Goal: Transaction & Acquisition: Purchase product/service

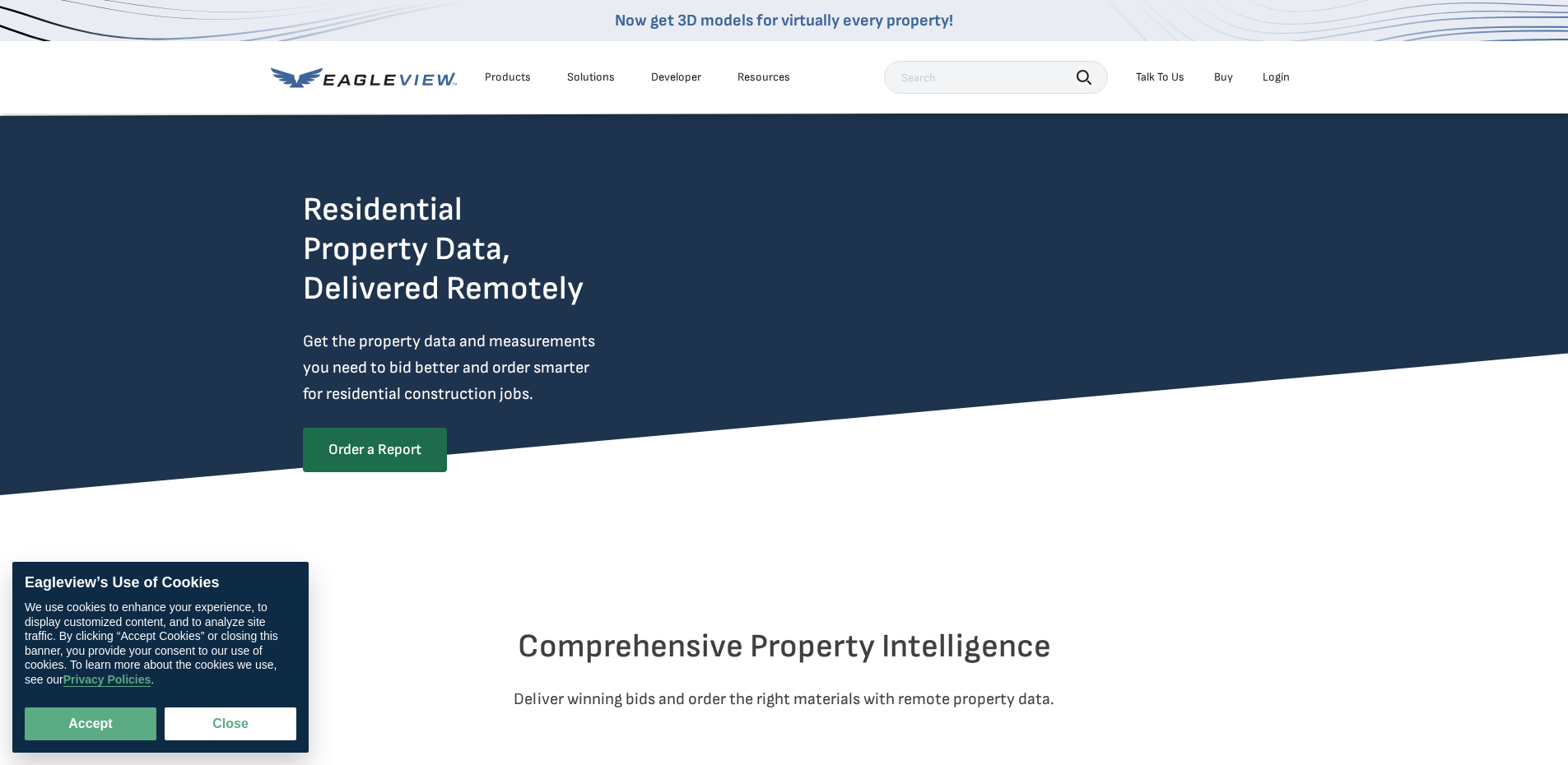
click at [1278, 72] on div "Login" at bounding box center [1277, 77] width 27 height 14
click at [1280, 80] on div "Login" at bounding box center [1277, 77] width 27 height 14
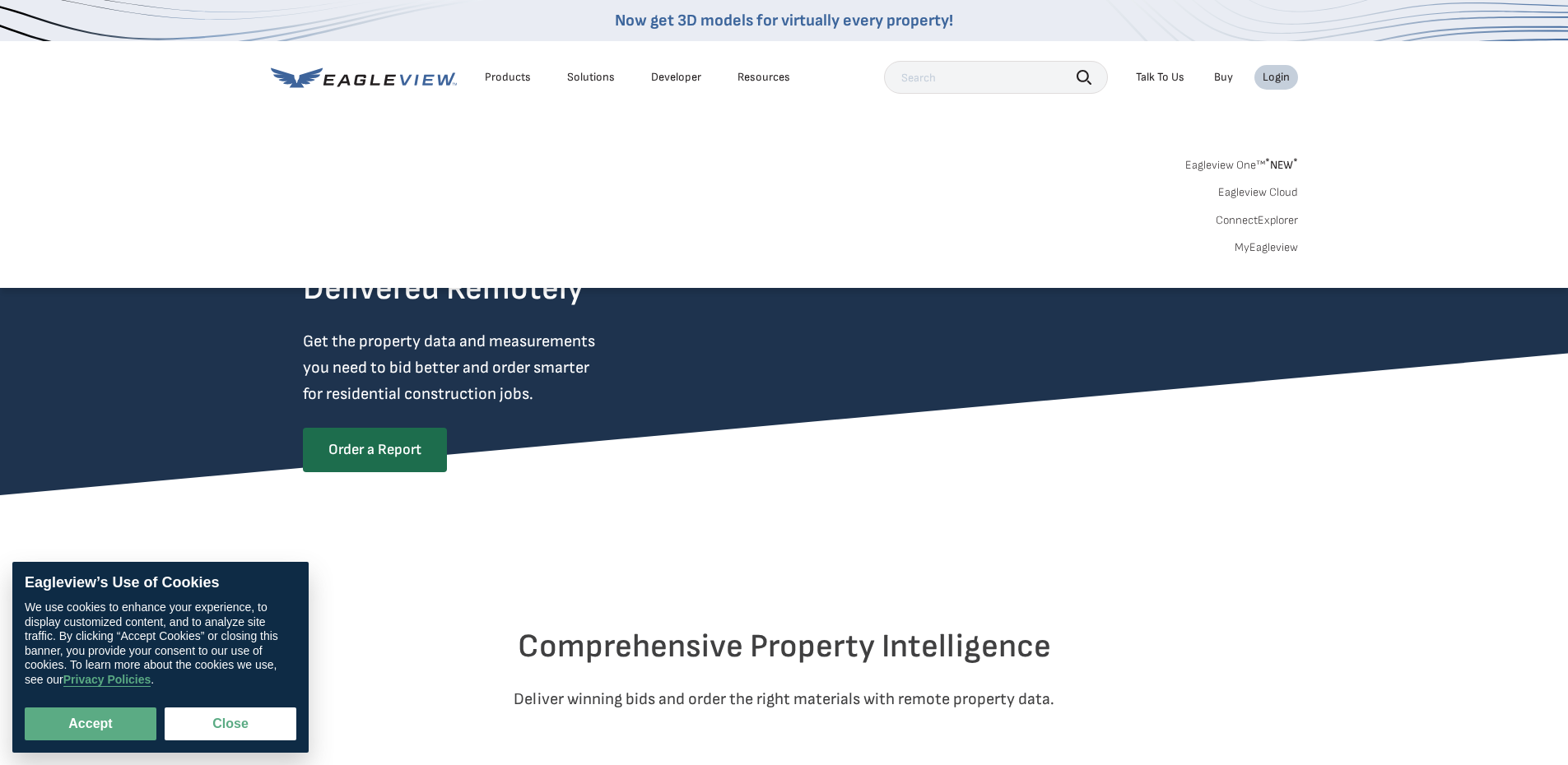
click at [1275, 77] on div "Login" at bounding box center [1277, 77] width 27 height 14
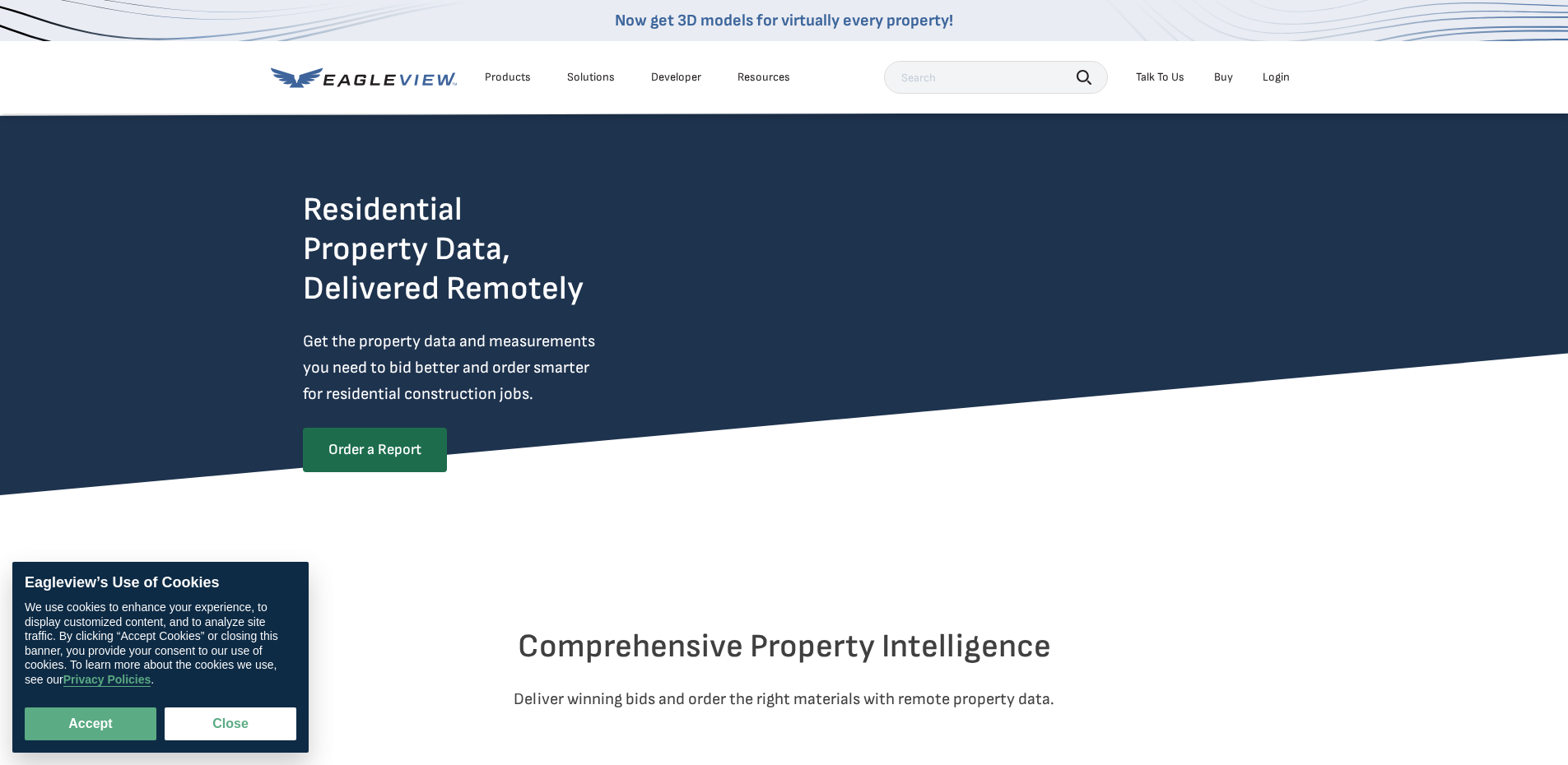
click at [1275, 77] on div "Login" at bounding box center [1277, 77] width 27 height 14
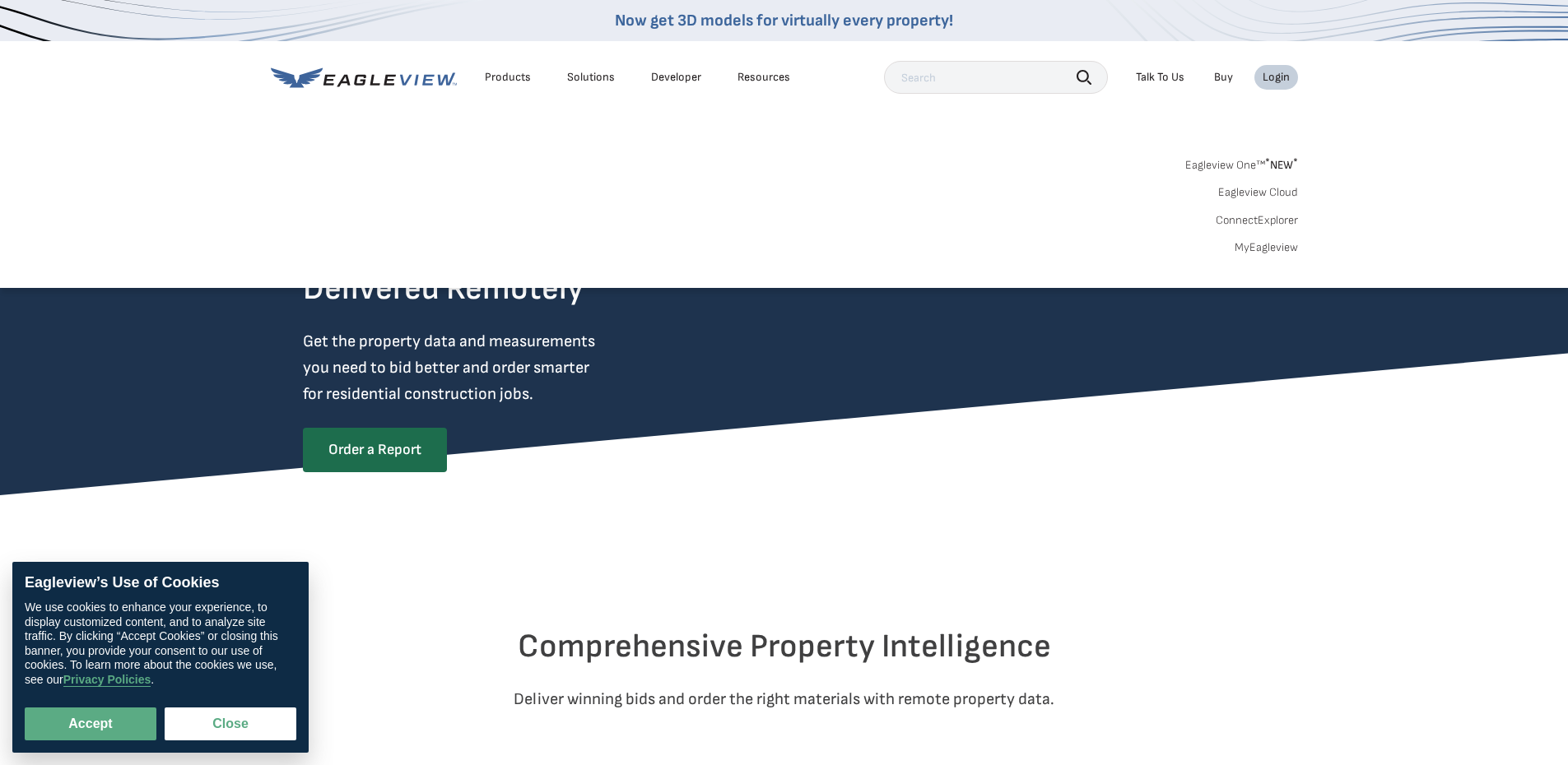
click at [1279, 253] on link "MyEagleview" at bounding box center [1267, 247] width 63 height 14
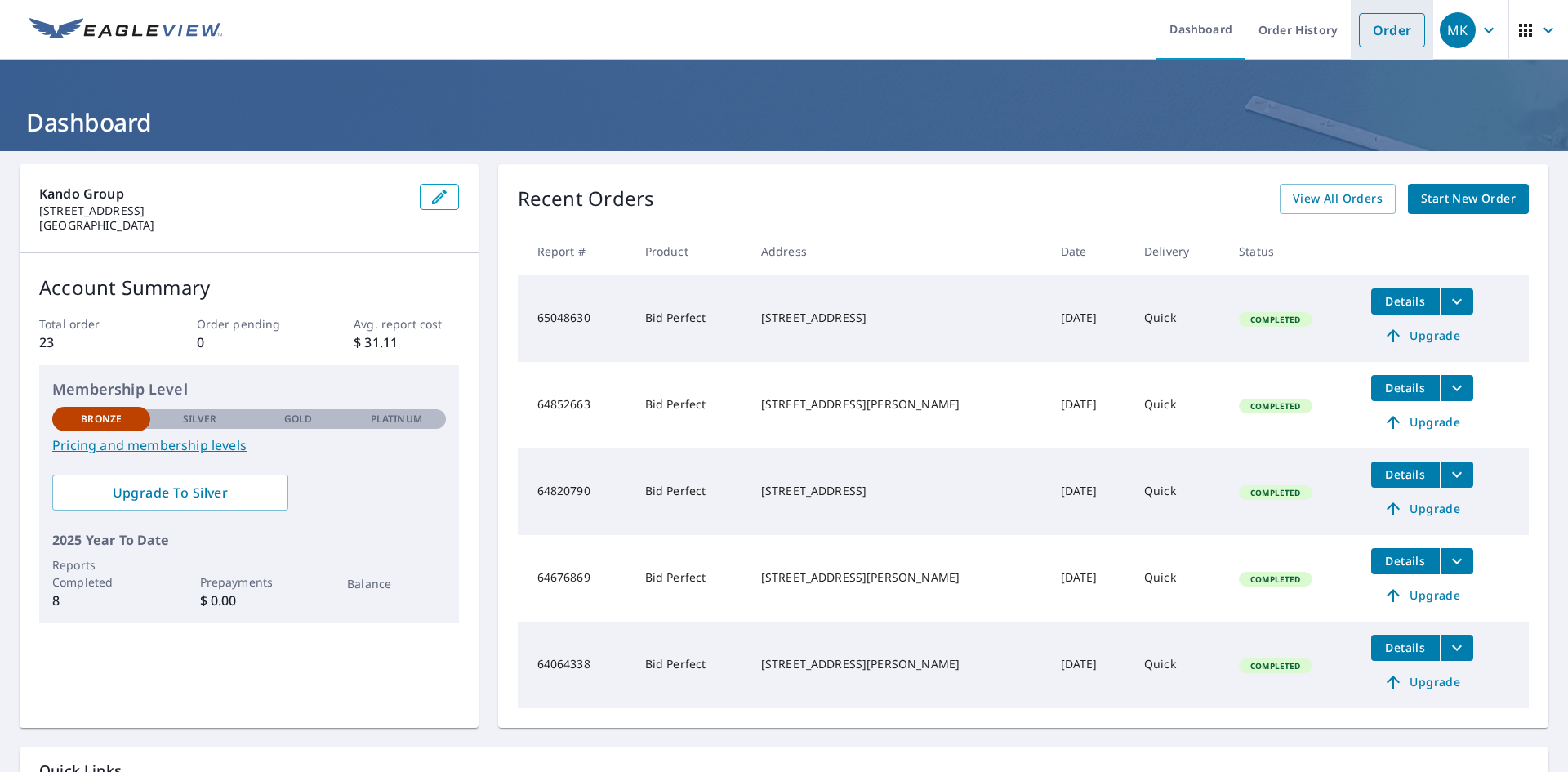
click at [1385, 31] on link "Order" at bounding box center [1392, 31] width 66 height 34
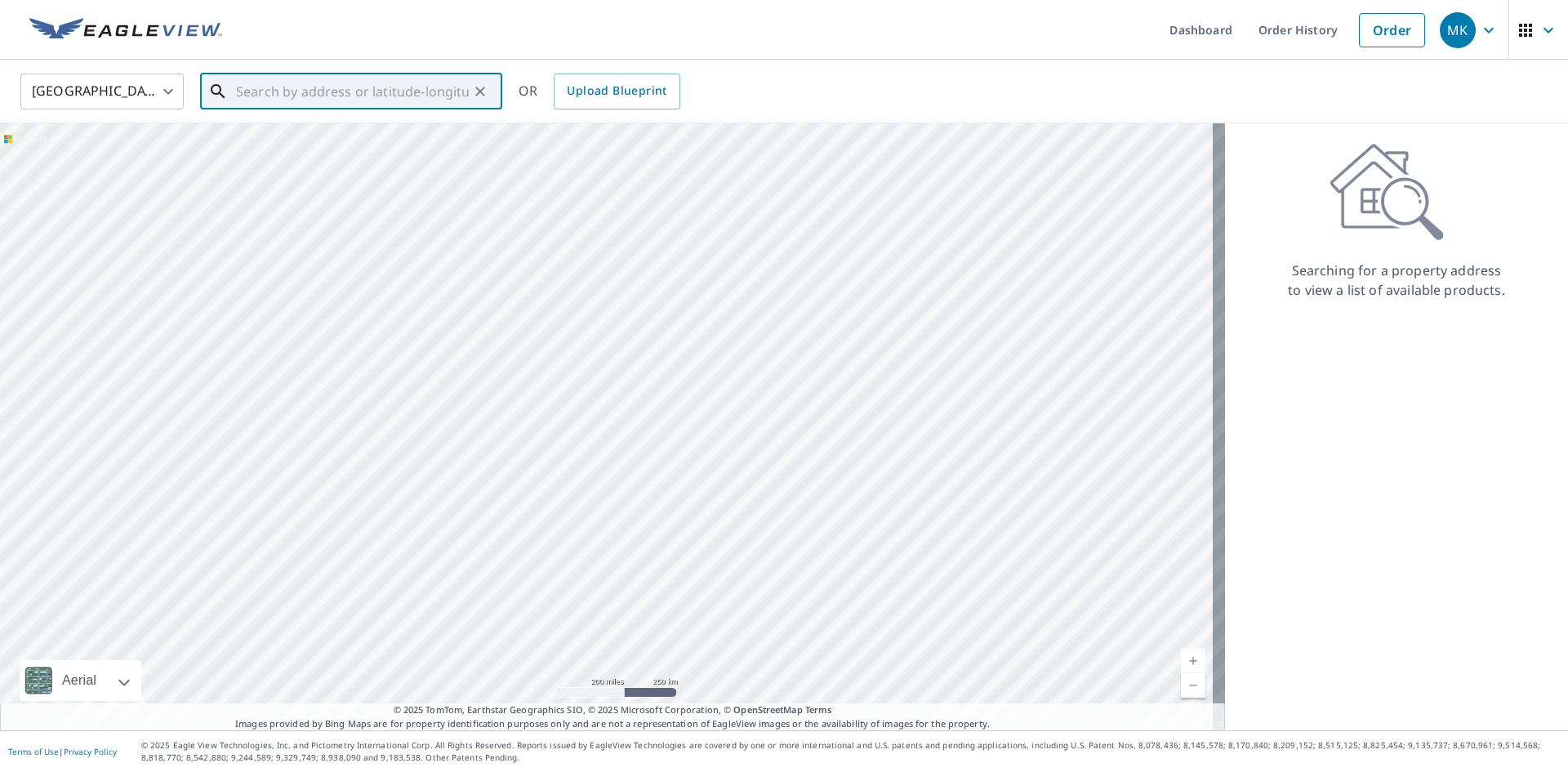
click at [315, 80] on input "text" at bounding box center [352, 92] width 233 height 46
paste input "211 [PERSON_NAME] CT"
click at [317, 153] on p "[GEOGRAPHIC_DATA]" at bounding box center [361, 156] width 257 height 16
type input "[STREET_ADDRESS][PERSON_NAME]"
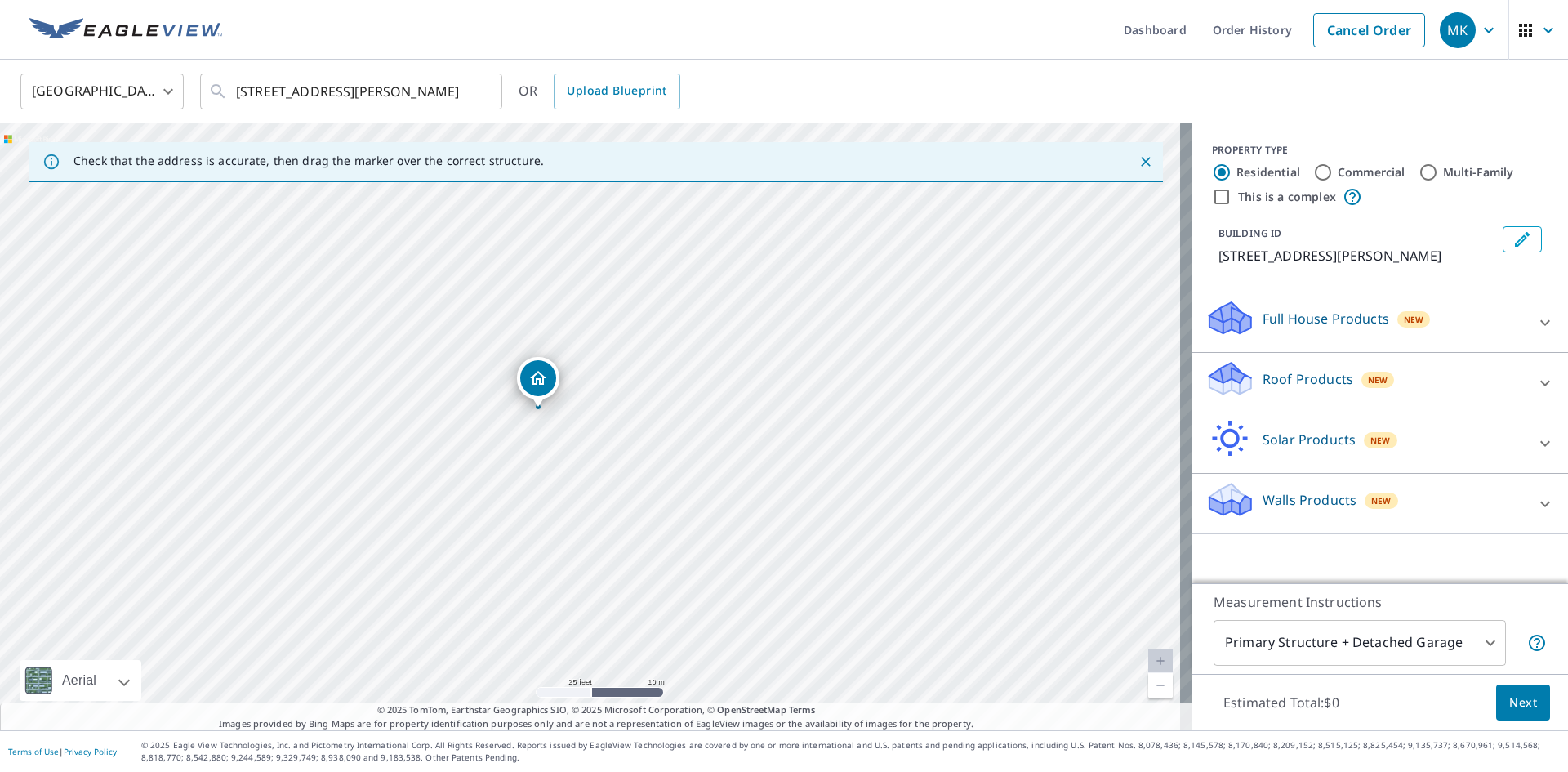
click at [1540, 385] on icon at bounding box center [1545, 383] width 10 height 6
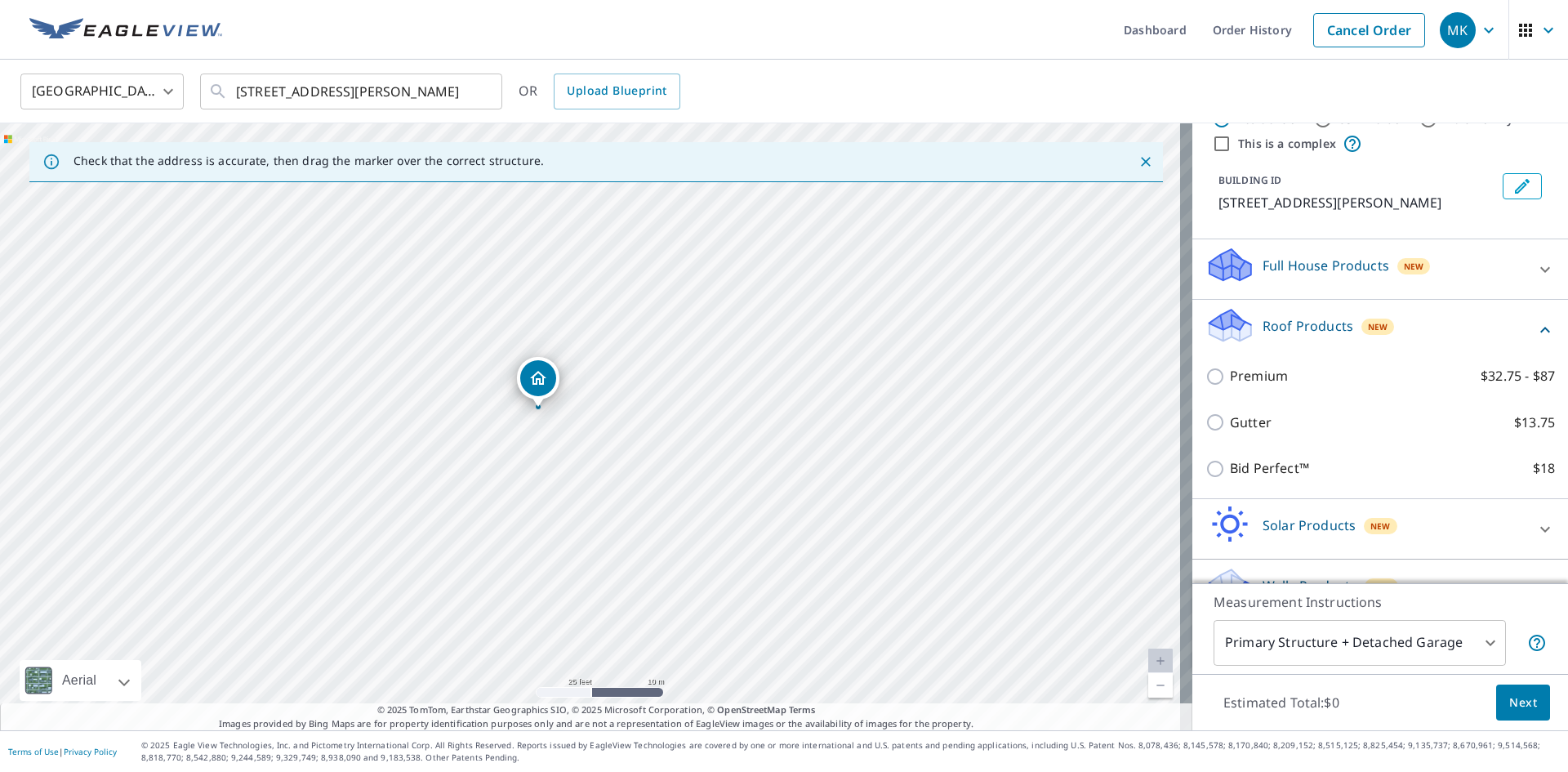
scroll to position [82, 0]
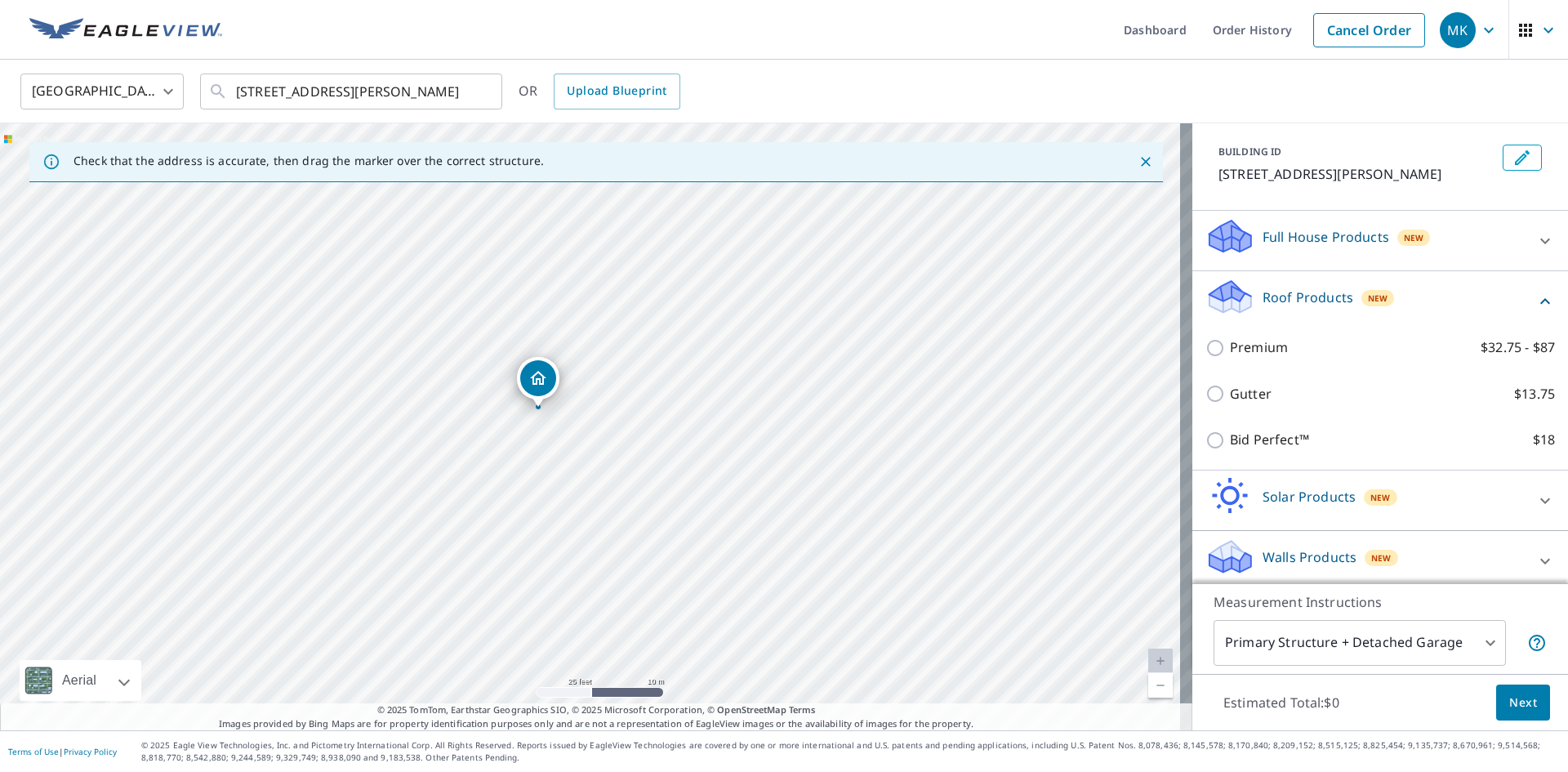
click at [1536, 236] on icon at bounding box center [1545, 240] width 20 height 20
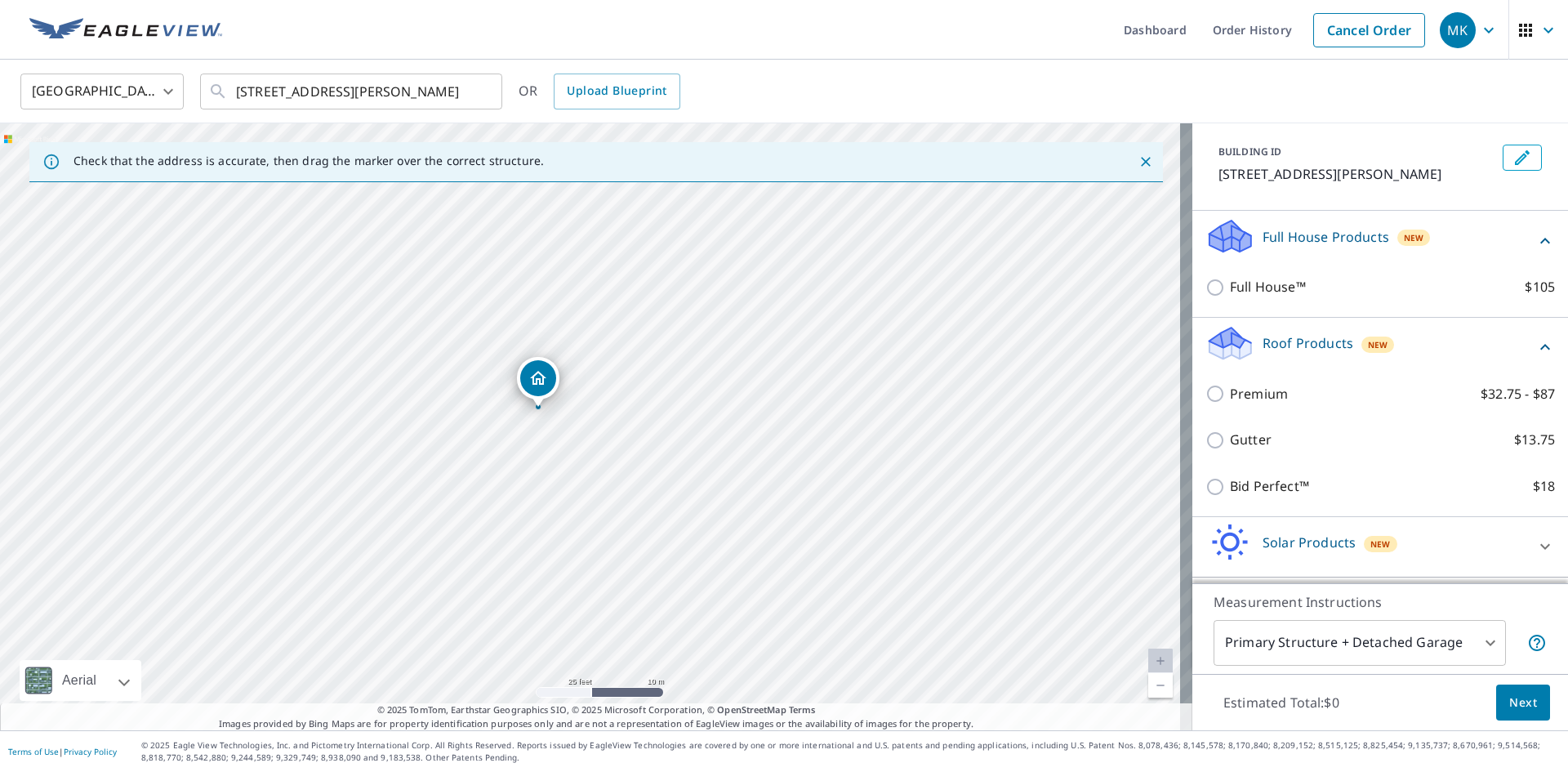
click at [1536, 244] on icon at bounding box center [1545, 240] width 20 height 20
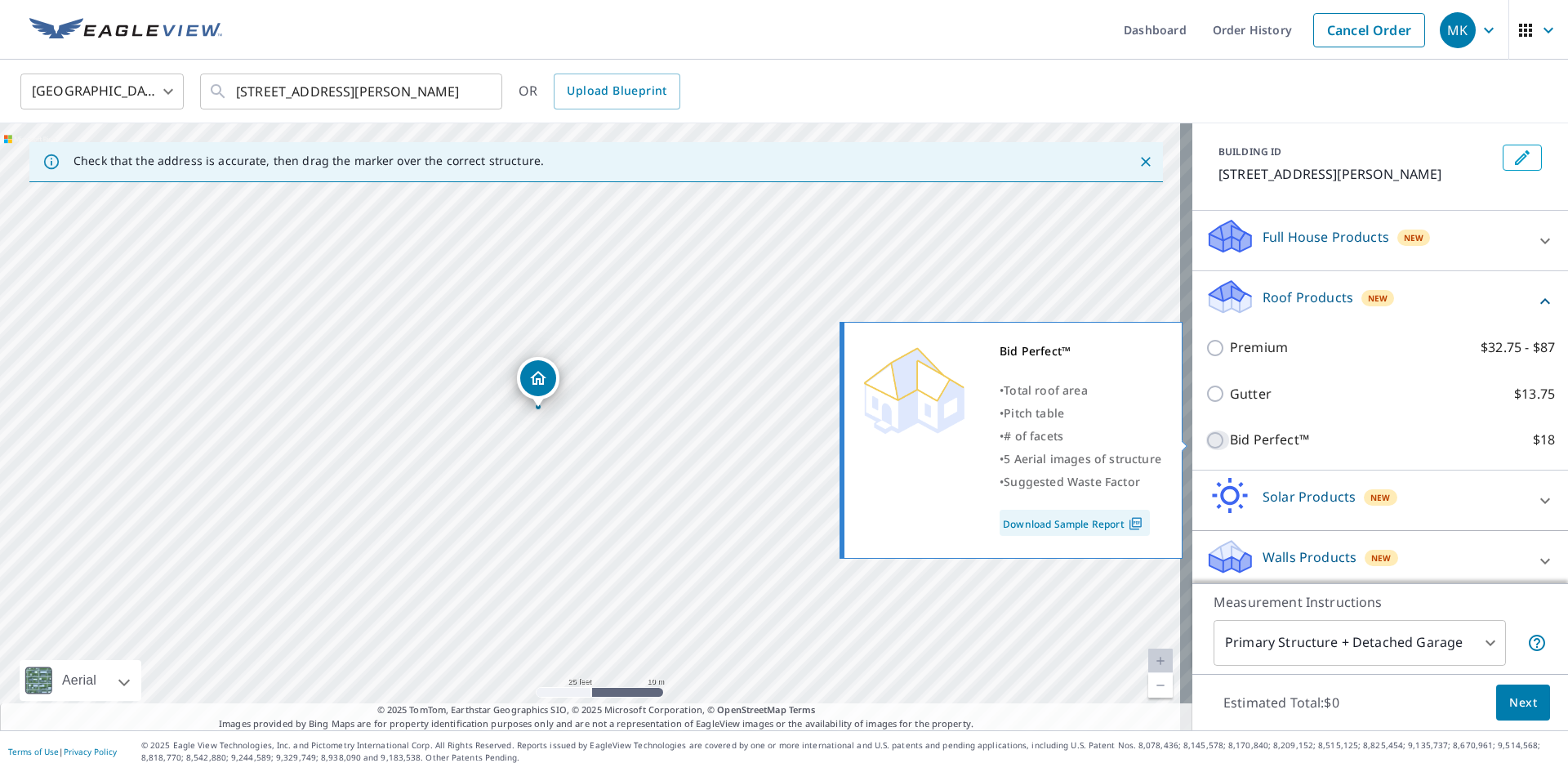
click at [1206, 443] on input "Bid Perfect™ $18" at bounding box center [1218, 440] width 25 height 20
checkbox input "true"
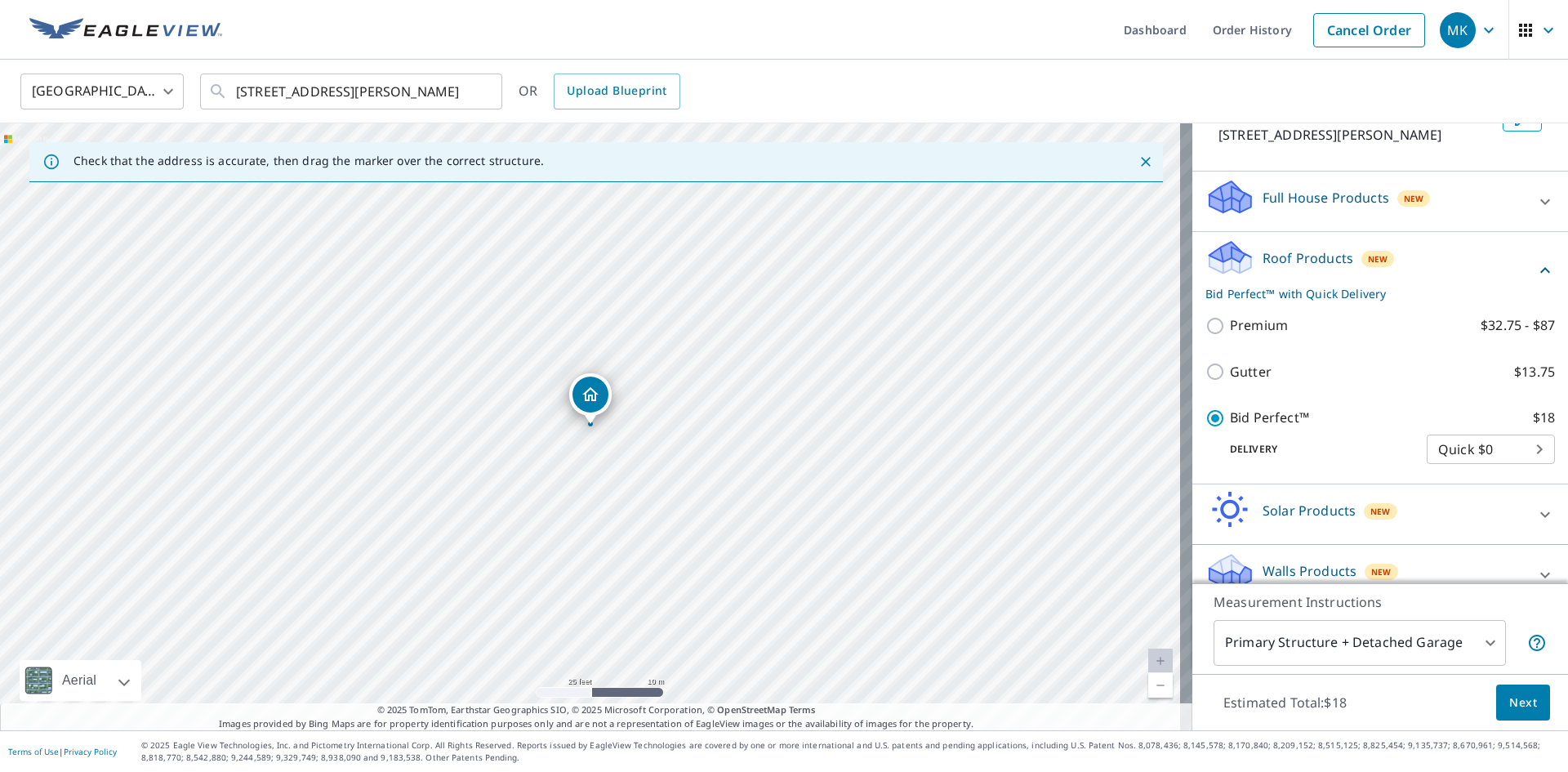
scroll to position [143, 0]
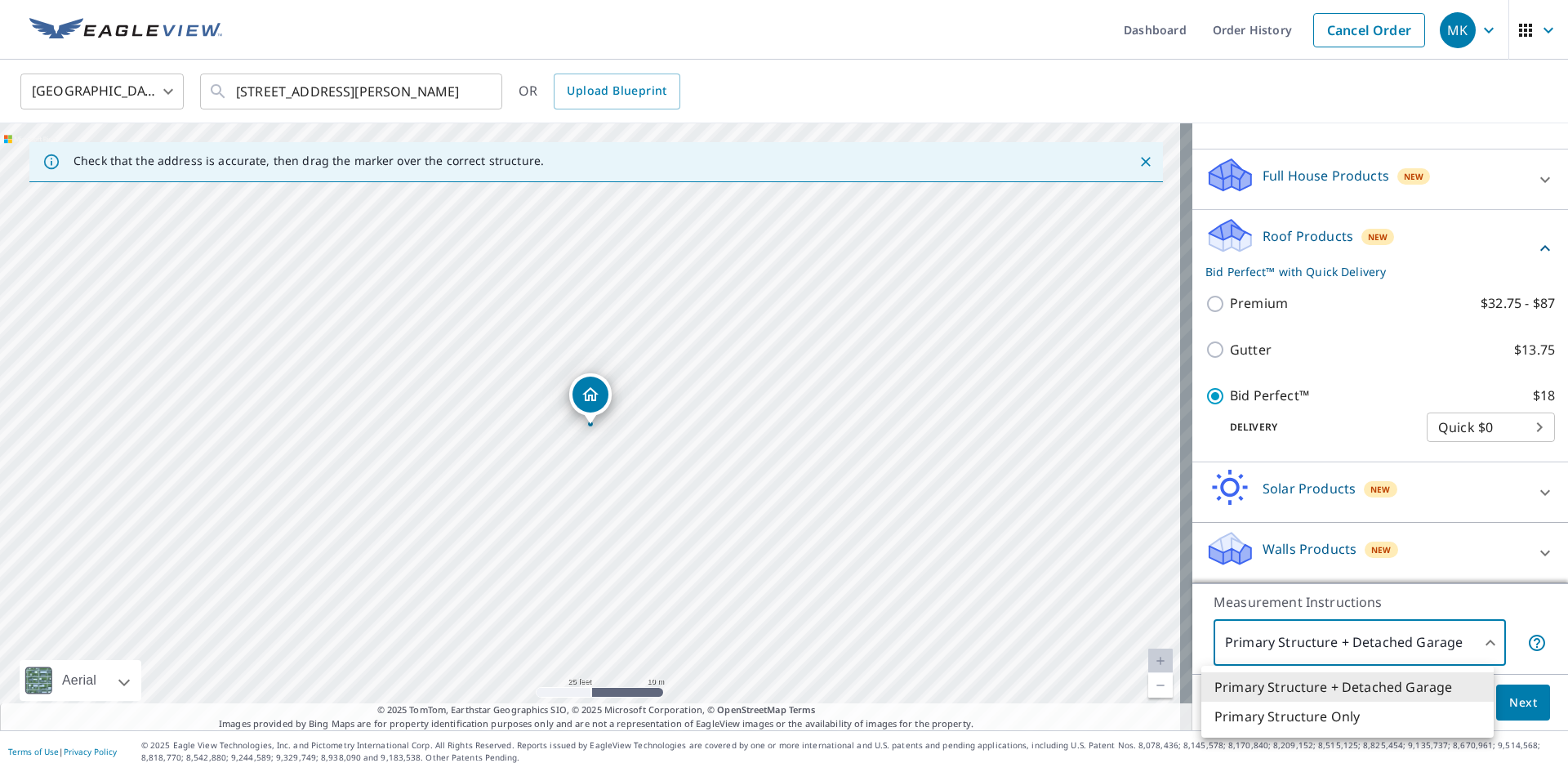
click at [1458, 641] on body "MK MK Dashboard Order History Cancel Order MK United States [GEOGRAPHIC_DATA] ​…" at bounding box center [784, 386] width 1568 height 772
click at [1474, 648] on div at bounding box center [784, 386] width 1568 height 772
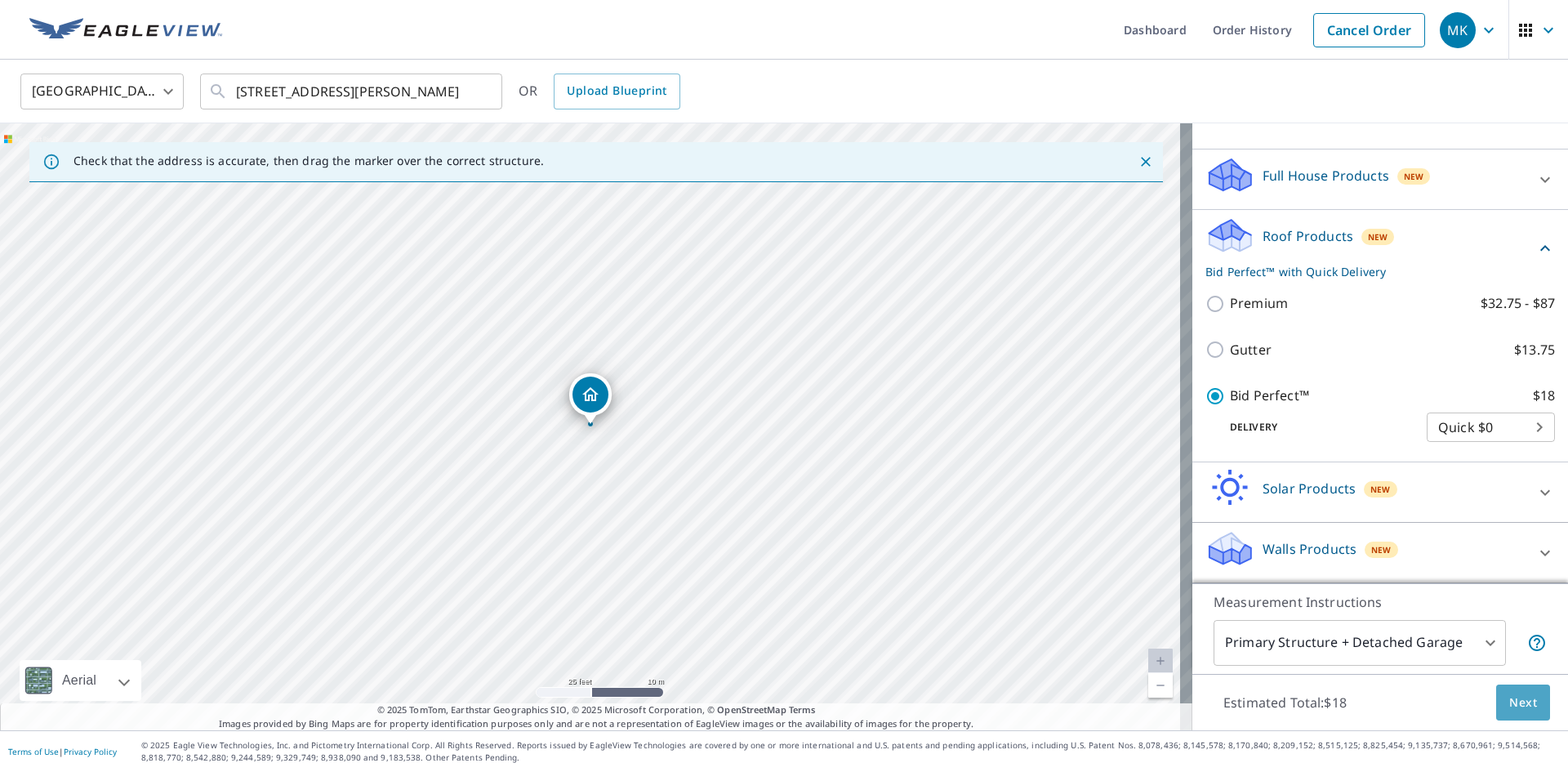
click at [1521, 706] on span "Next" at bounding box center [1523, 702] width 28 height 20
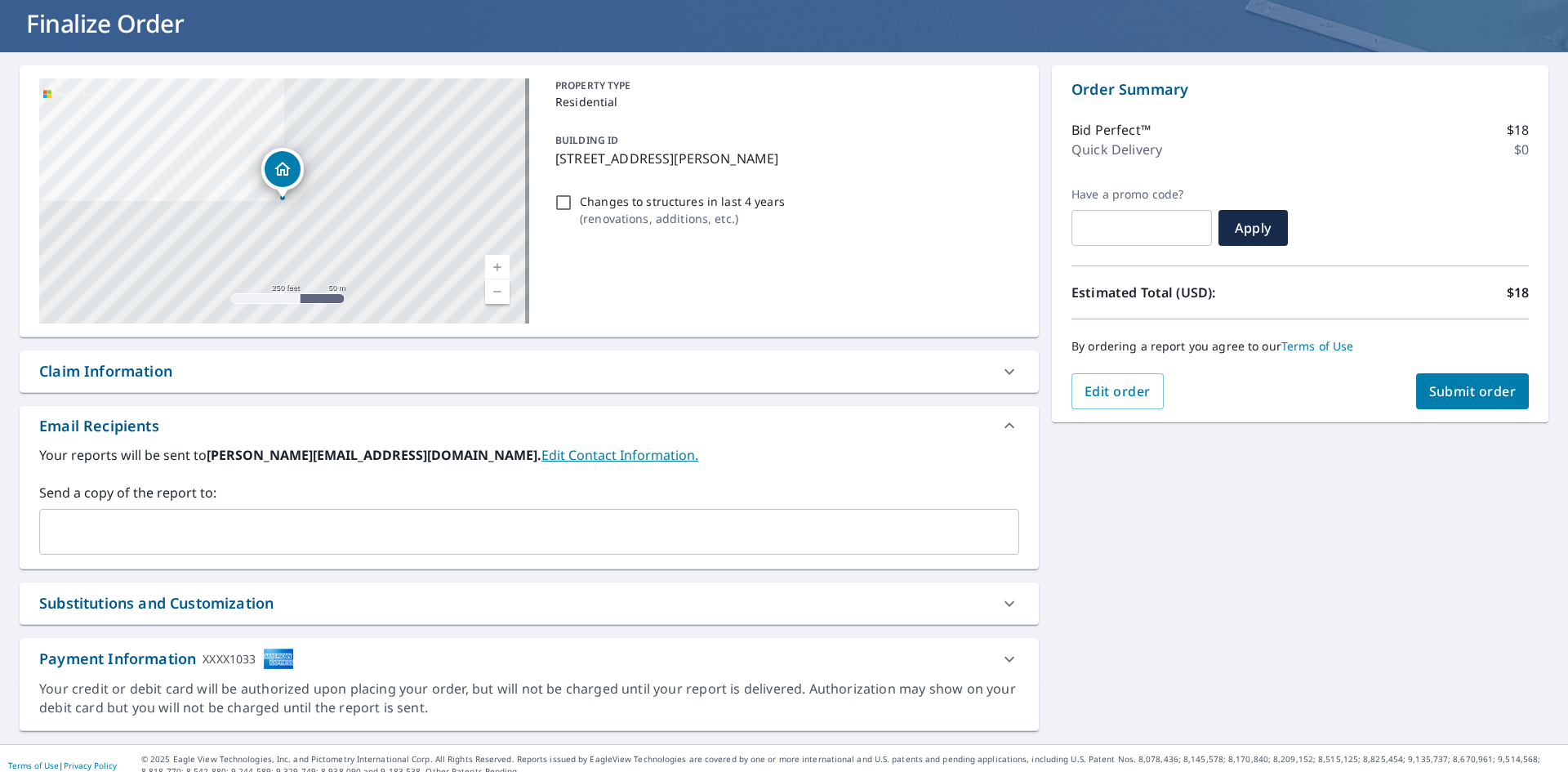
scroll to position [113, 0]
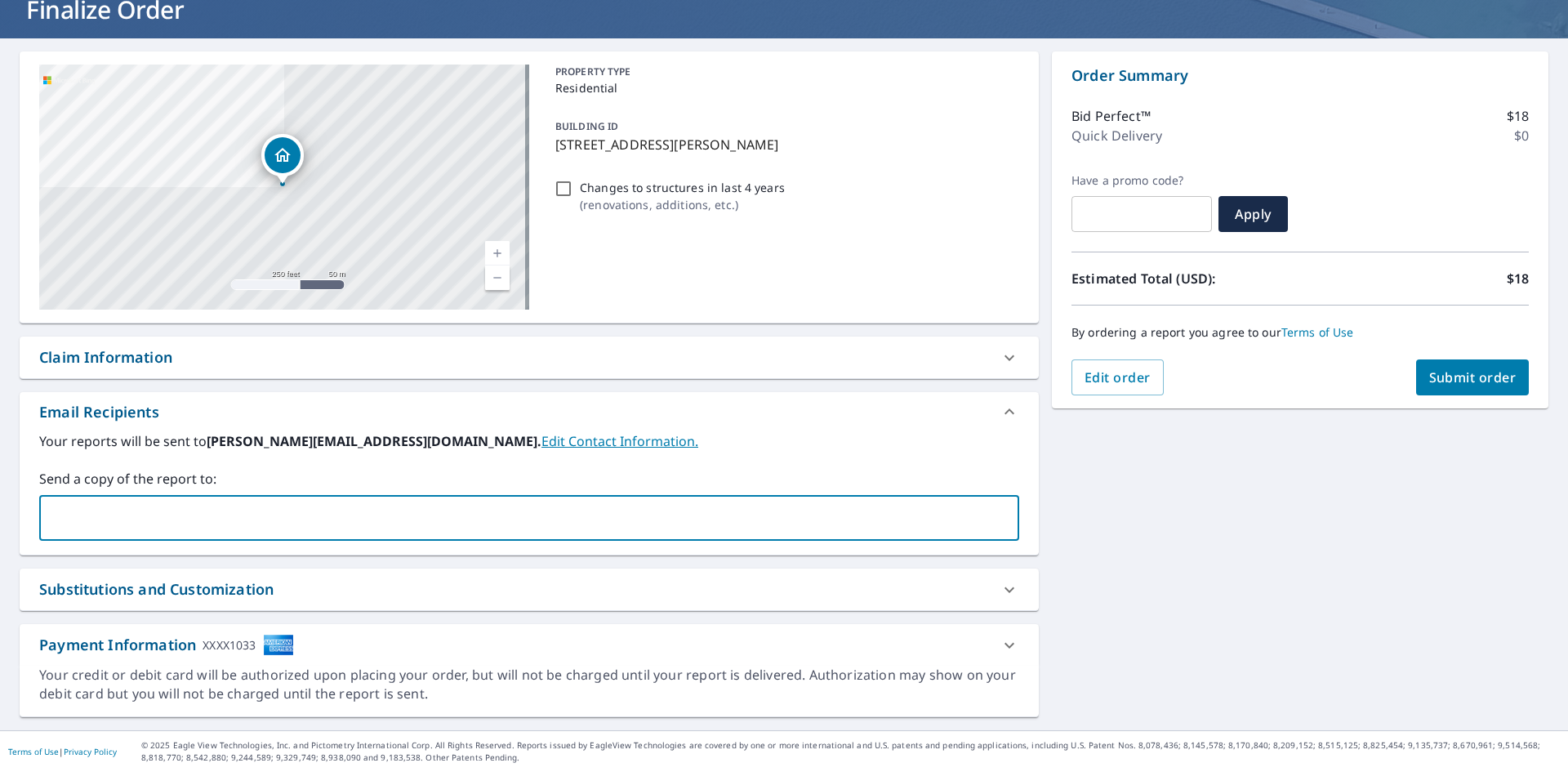
click at [168, 525] on input "text" at bounding box center [517, 518] width 941 height 31
type input "[EMAIL_ADDRESS][DOMAIN_NAME]"
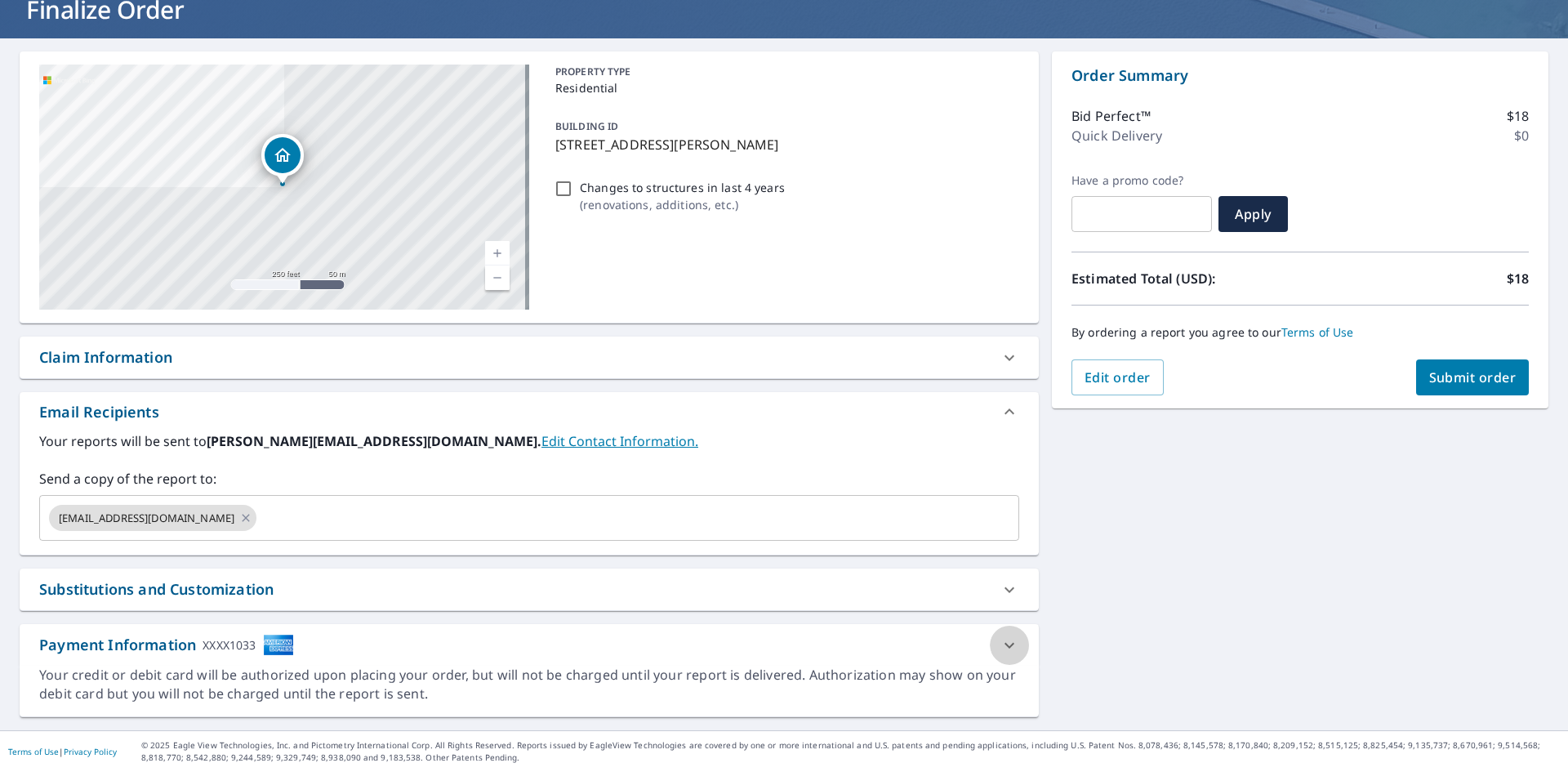
click at [1004, 650] on icon at bounding box center [1009, 645] width 20 height 20
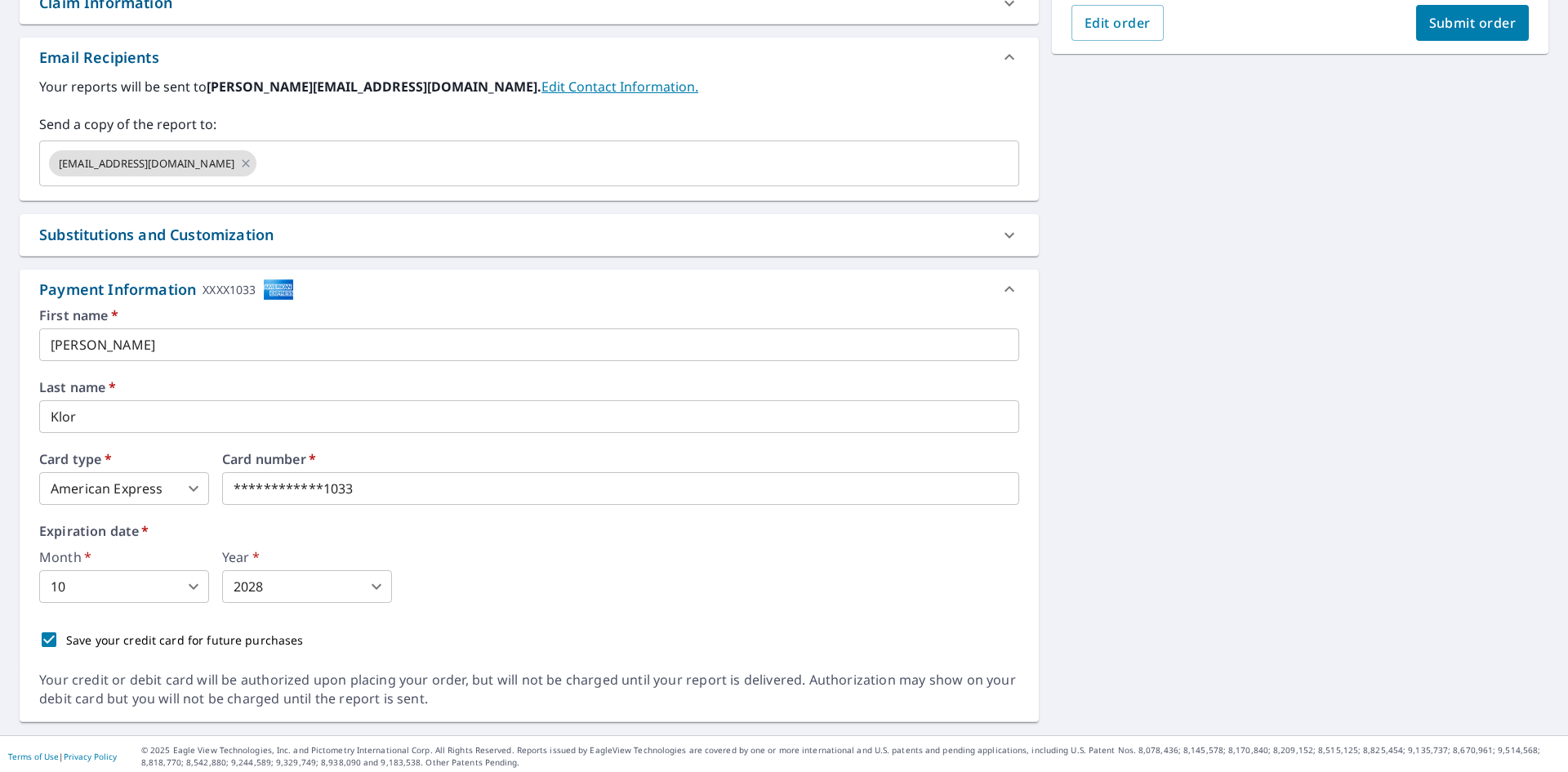
scroll to position [472, 0]
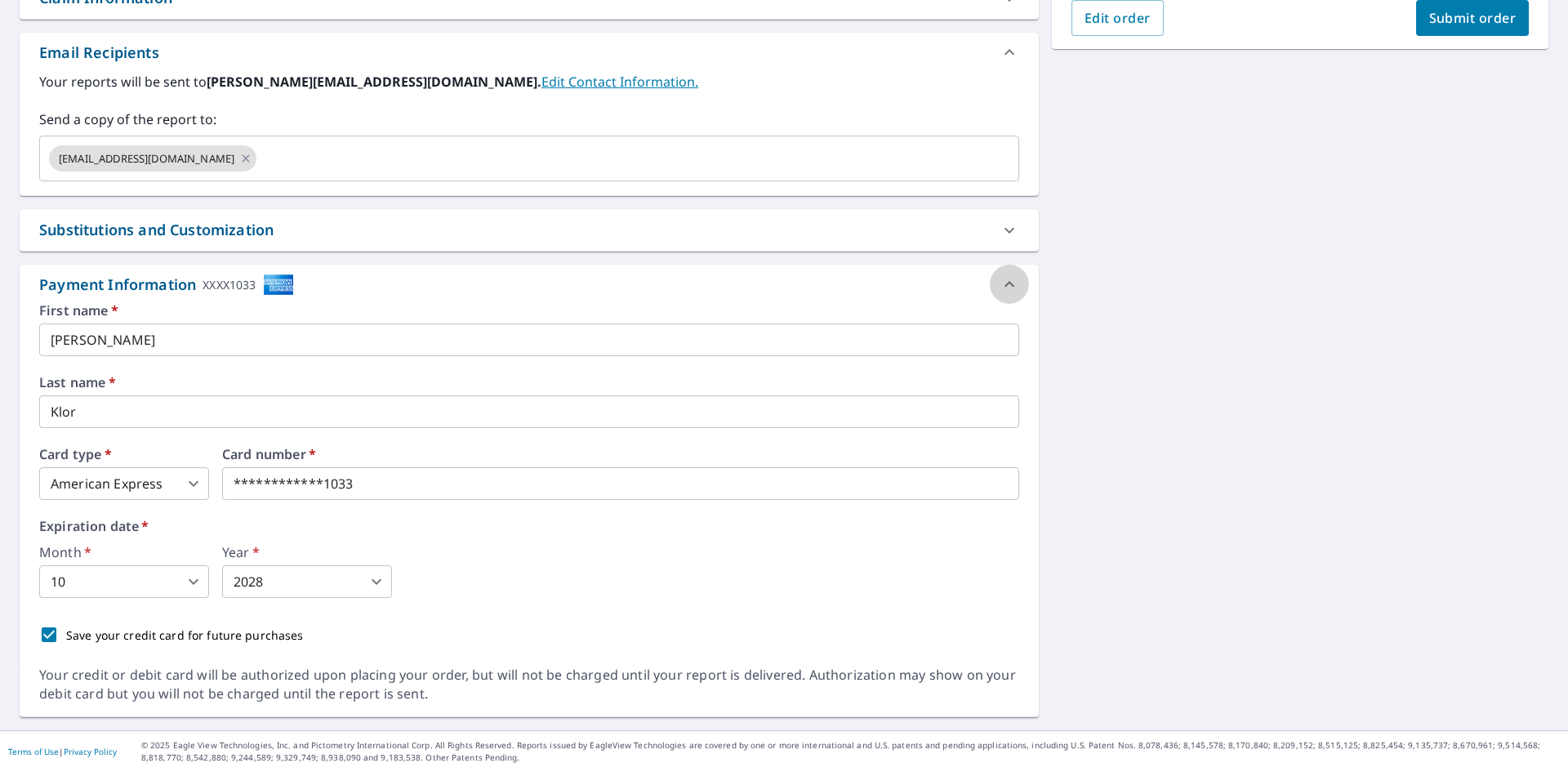
click at [1003, 282] on icon at bounding box center [1009, 284] width 20 height 20
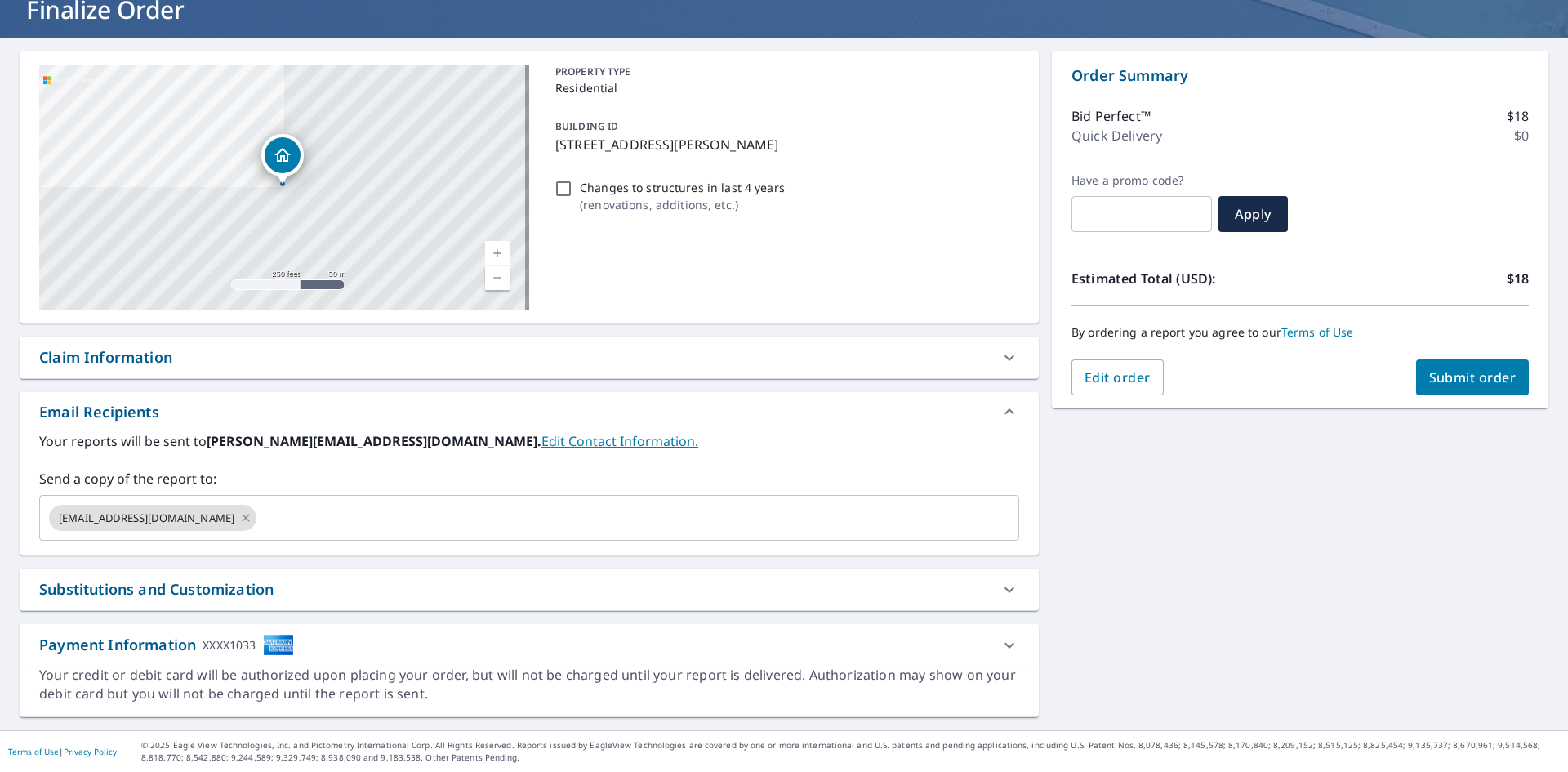
scroll to position [113, 0]
click at [1452, 377] on span "Submit order" at bounding box center [1474, 377] width 88 height 18
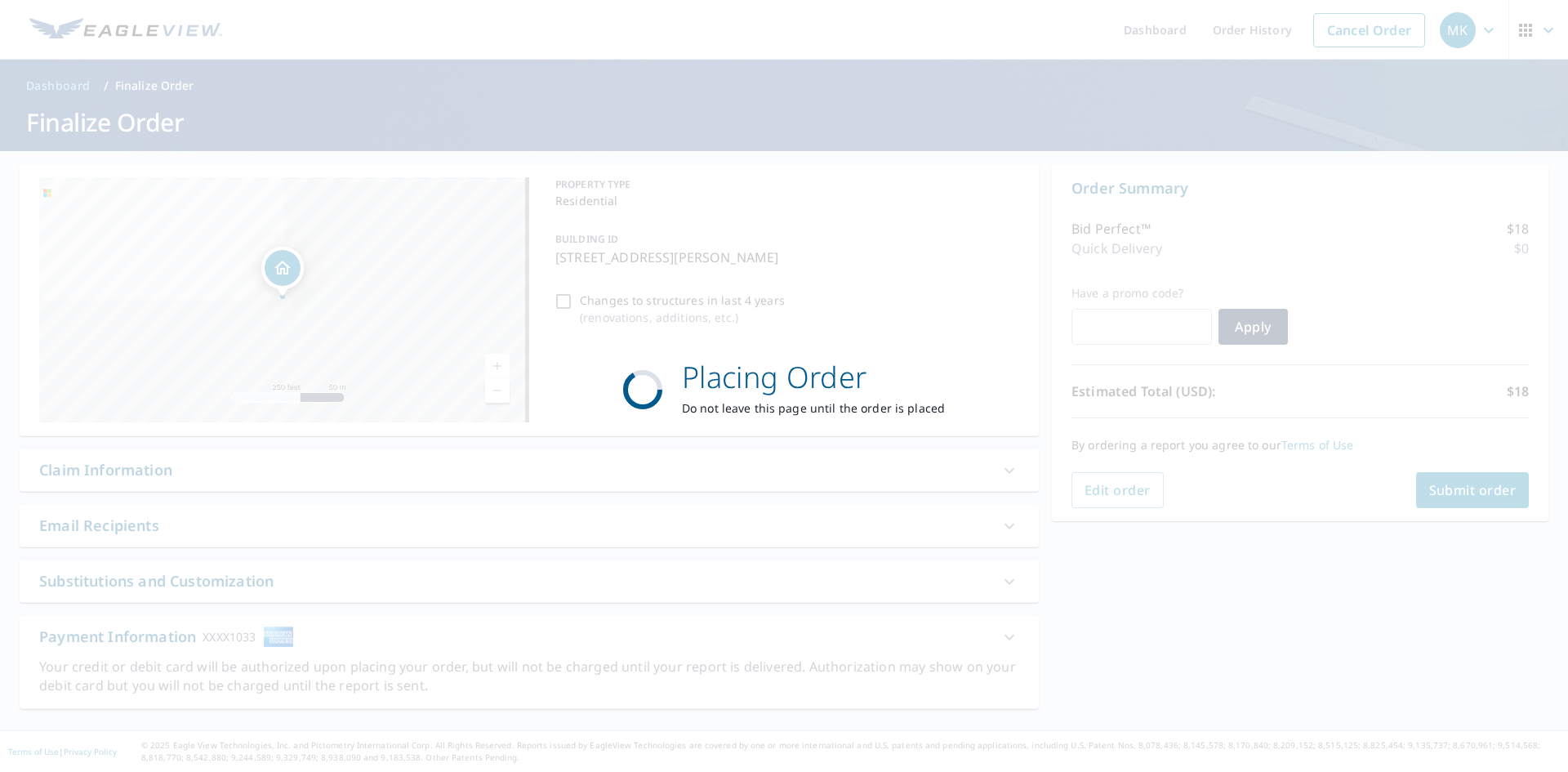
scroll to position [0, 0]
